Goal: Information Seeking & Learning: Learn about a topic

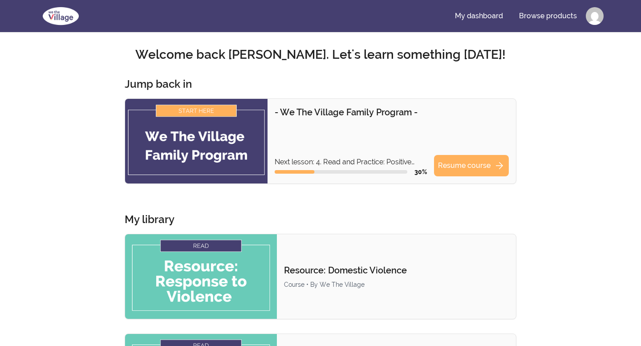
click at [219, 145] on img at bounding box center [196, 141] width 142 height 85
click at [475, 164] on link "Resume course arrow_forward" at bounding box center [471, 165] width 75 height 21
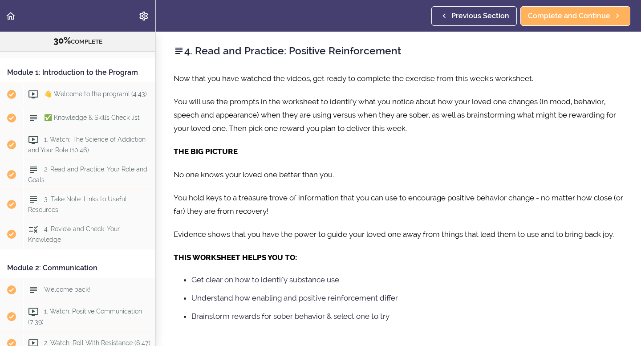
scroll to position [40, 0]
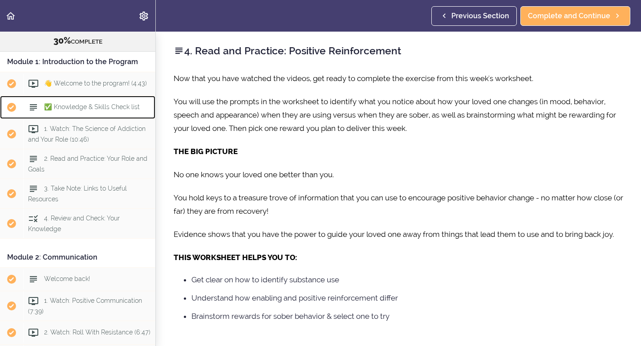
click at [77, 107] on span "✅ Knowledge & Skills Check list" at bounding box center [92, 106] width 96 height 7
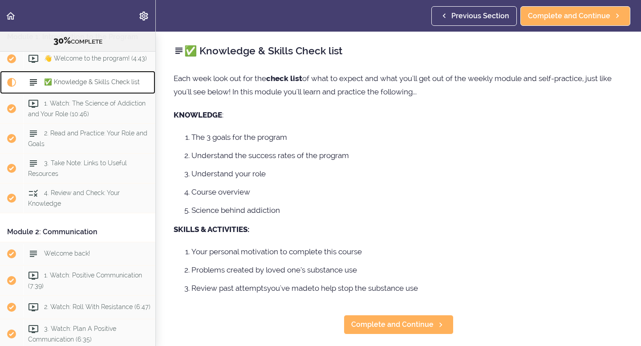
scroll to position [60, 0]
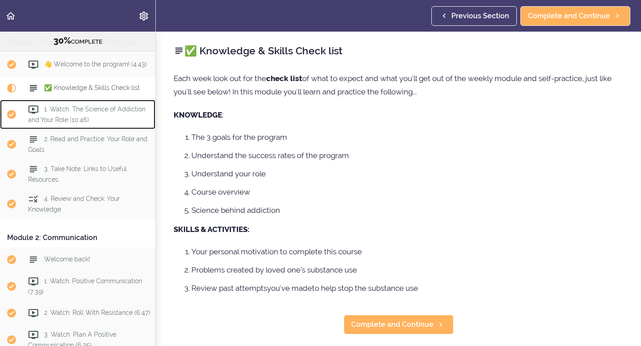
click at [98, 113] on span "1. Watch: The Science of Addiction and Your Role (10:46)" at bounding box center [86, 113] width 117 height 17
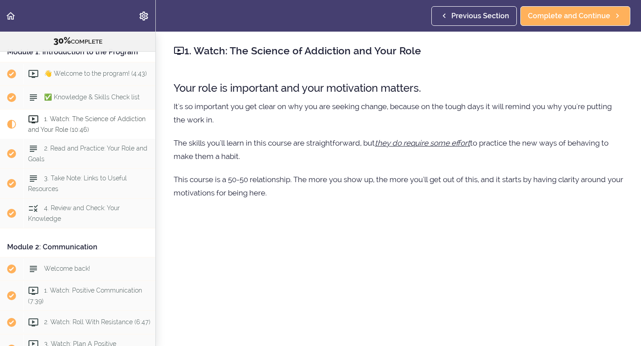
scroll to position [51, 0]
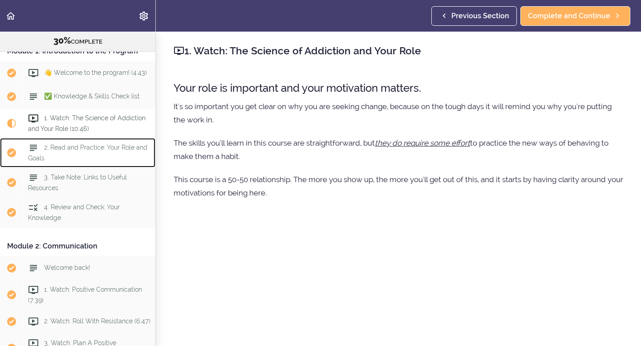
click at [106, 148] on span "2. Read and Practice: Your Role and Goals" at bounding box center [87, 152] width 119 height 17
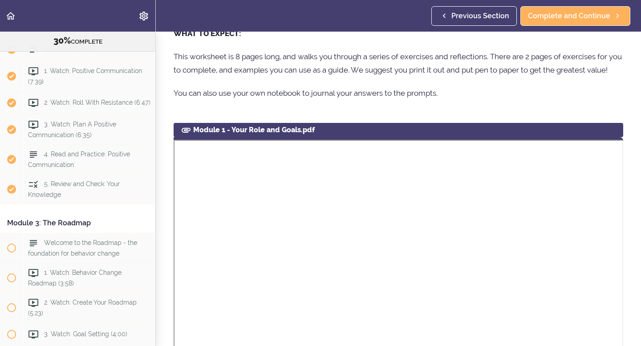
scroll to position [92, 0]
